Goal: Information Seeking & Learning: Learn about a topic

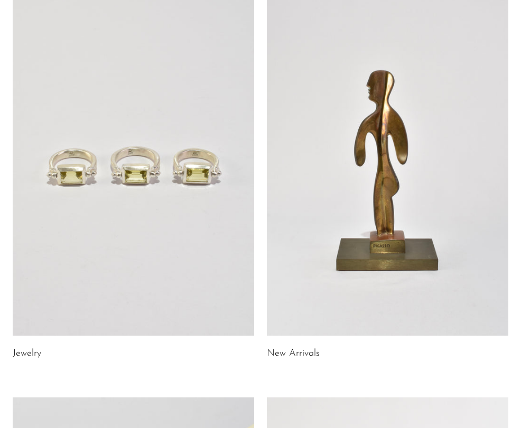
scroll to position [403, 0]
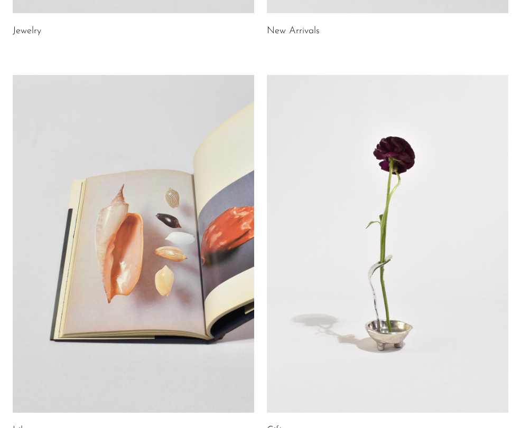
click at [192, 269] on link at bounding box center [133, 244] width 241 height 338
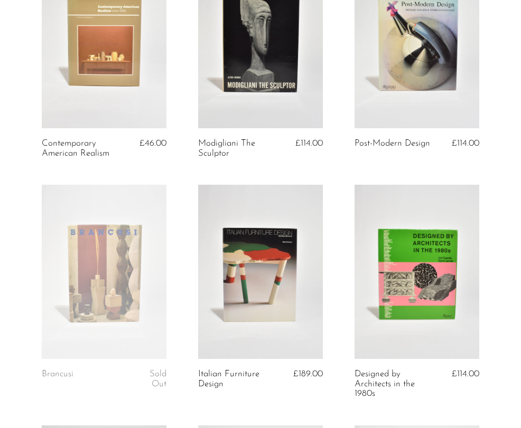
scroll to position [346, 0]
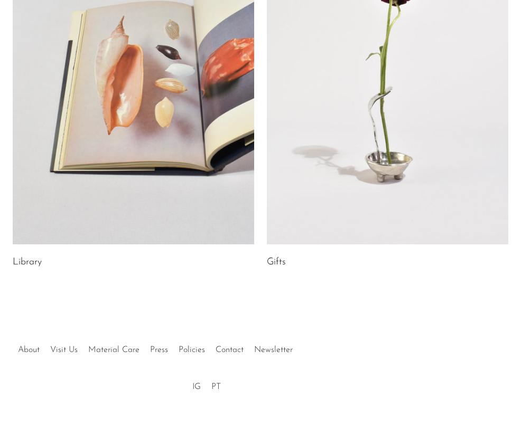
scroll to position [588, 0]
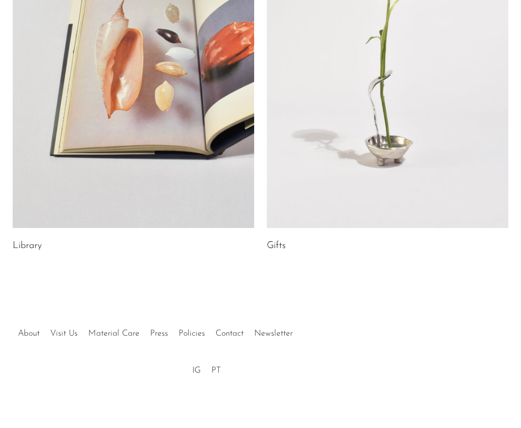
click at [298, 168] on link at bounding box center [387, 59] width 241 height 338
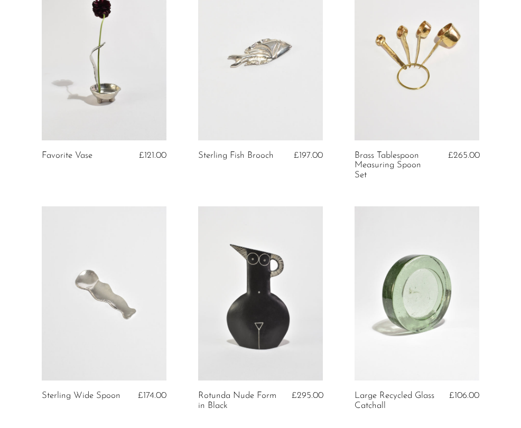
scroll to position [105, 0]
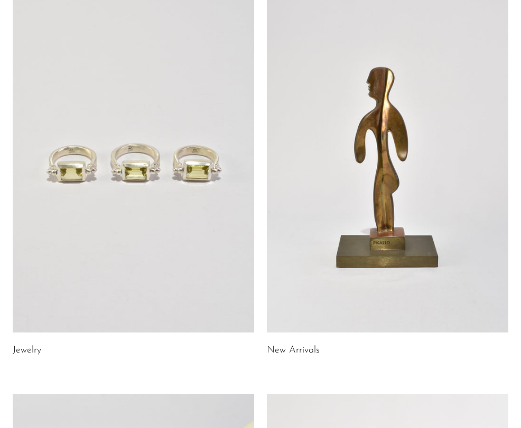
scroll to position [100, 0]
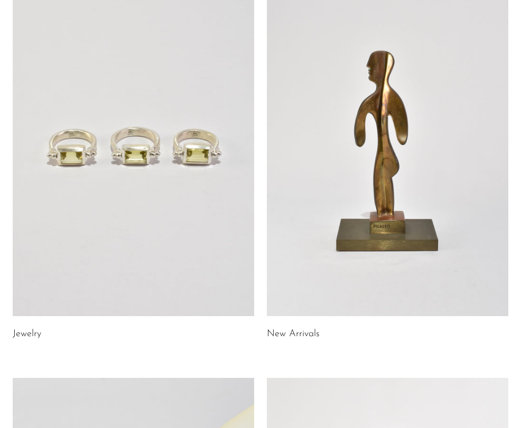
click at [289, 272] on link at bounding box center [387, 147] width 241 height 338
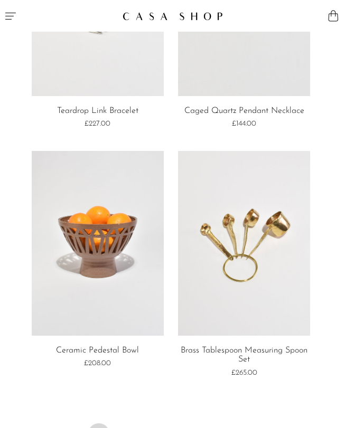
scroll to position [4296, 0]
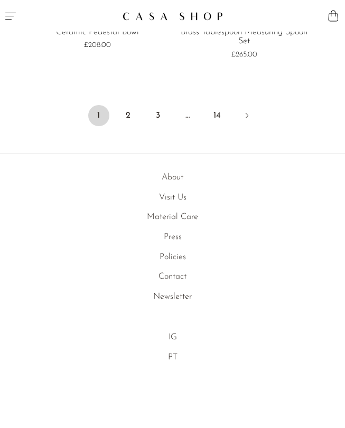
click at [172, 178] on link "About" at bounding box center [173, 177] width 22 height 8
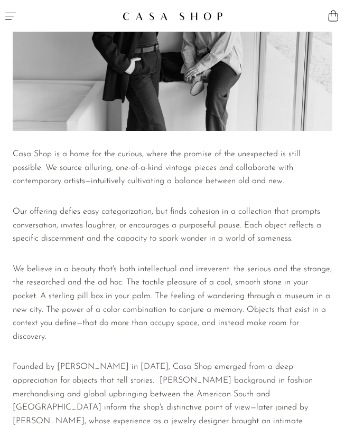
scroll to position [116, 0]
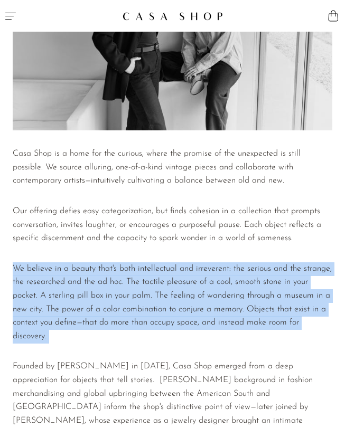
drag, startPoint x: 157, startPoint y: 253, endPoint x: 144, endPoint y: 355, distance: 102.3
click at [144, 355] on div "Casa Shop is a home for the curious, where the promise of the unexpected is sti…" at bounding box center [173, 327] width 320 height 360
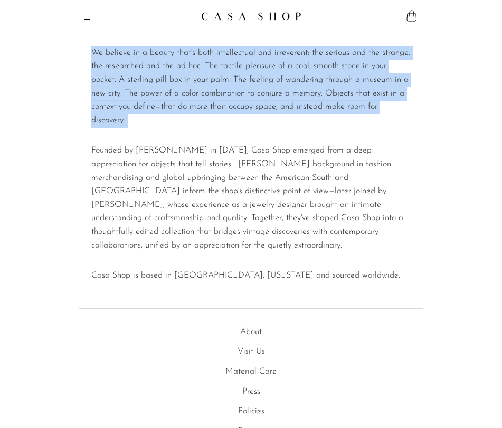
scroll to position [333, 0]
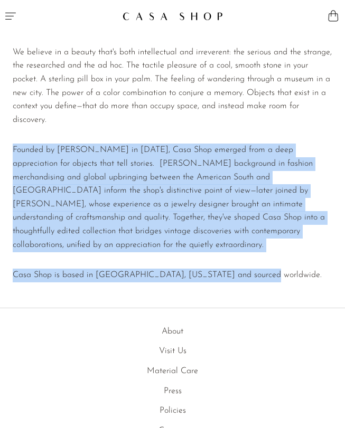
drag, startPoint x: 174, startPoint y: 294, endPoint x: 192, endPoint y: 128, distance: 167.4
click at [192, 128] on div "Casa Shop is a home for the curious, where the promise of the unexpected is sti…" at bounding box center [173, 111] width 320 height 360
drag, startPoint x: 156, startPoint y: 300, endPoint x: 182, endPoint y: 136, distance: 165.8
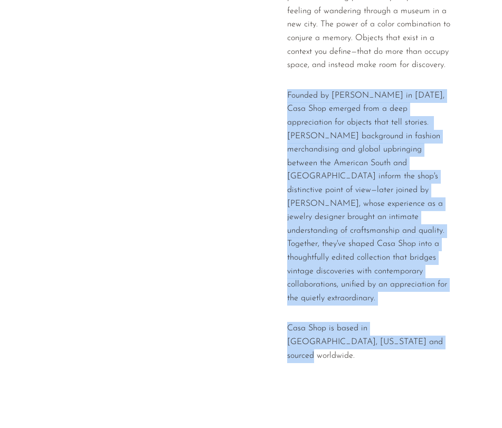
click at [311, 161] on p "Founded by [PERSON_NAME] in [DATE], Casa Shop emerged from a deep appreciation …" at bounding box center [369, 197] width 164 height 217
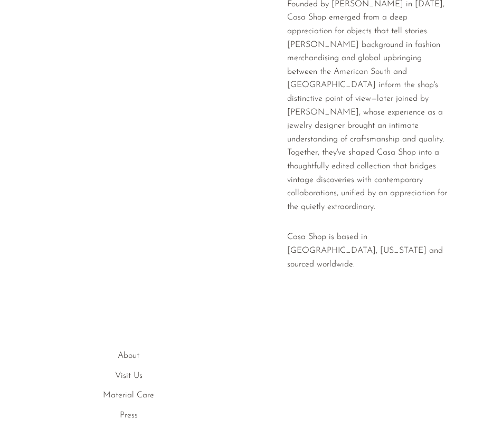
scroll to position [545, 0]
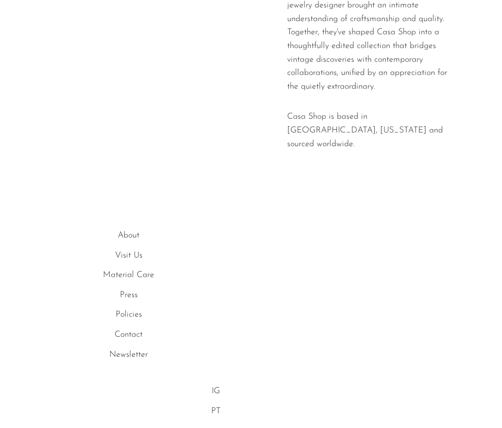
click at [111, 249] on li "Visit Us" at bounding box center [129, 256] width 232 height 14
click at [123, 251] on link "Visit Us" at bounding box center [128, 255] width 27 height 8
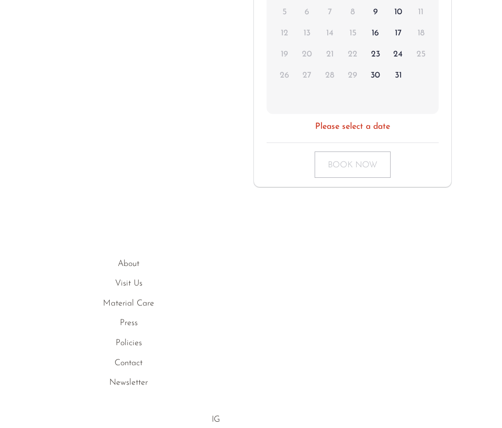
scroll to position [366, 0]
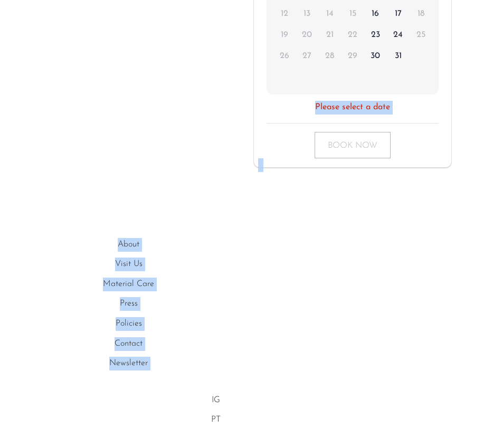
drag, startPoint x: 123, startPoint y: 219, endPoint x: 136, endPoint y: 414, distance: 195.4
click at [136, 414] on body "Shop Featured New Arrivals Bestsellers" at bounding box center [251, 56] width 502 height 844
click at [136, 414] on div "About Visit Us Material Care Press Policies Contact Newsletter IG PT" at bounding box center [251, 321] width 477 height 212
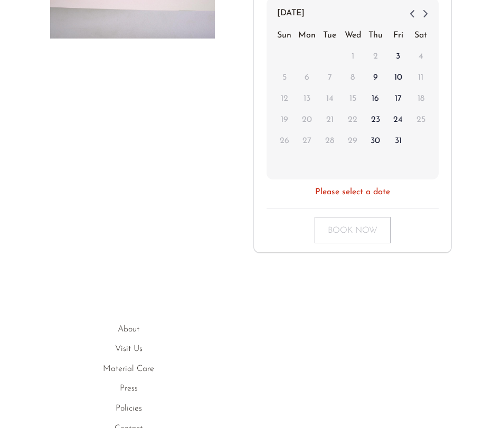
scroll to position [0, 0]
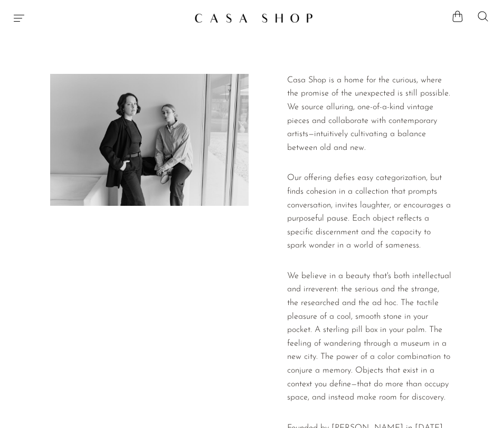
scroll to position [545, 0]
